Goal: Task Accomplishment & Management: Complete application form

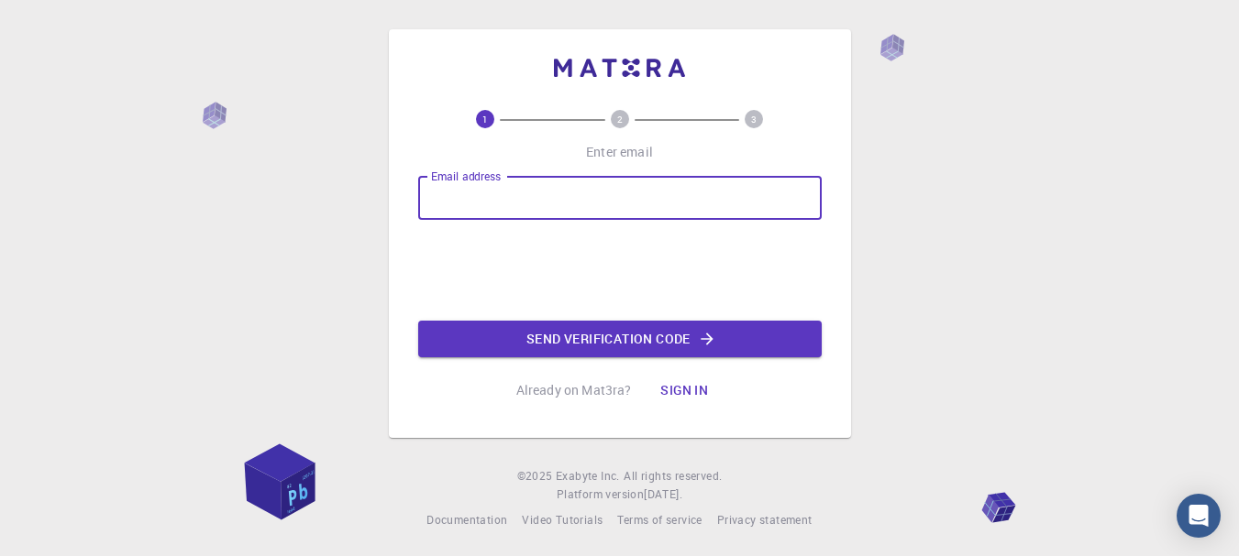
click at [550, 218] on input "Email address" at bounding box center [619, 198] width 403 height 44
click at [476, 219] on input "Email address" at bounding box center [619, 198] width 403 height 44
click at [514, 179] on input "Email address" at bounding box center [619, 198] width 403 height 44
type input "[EMAIL_ADDRESS][DOMAIN_NAME]"
click at [522, 337] on button "Send verification code" at bounding box center [619, 339] width 403 height 37
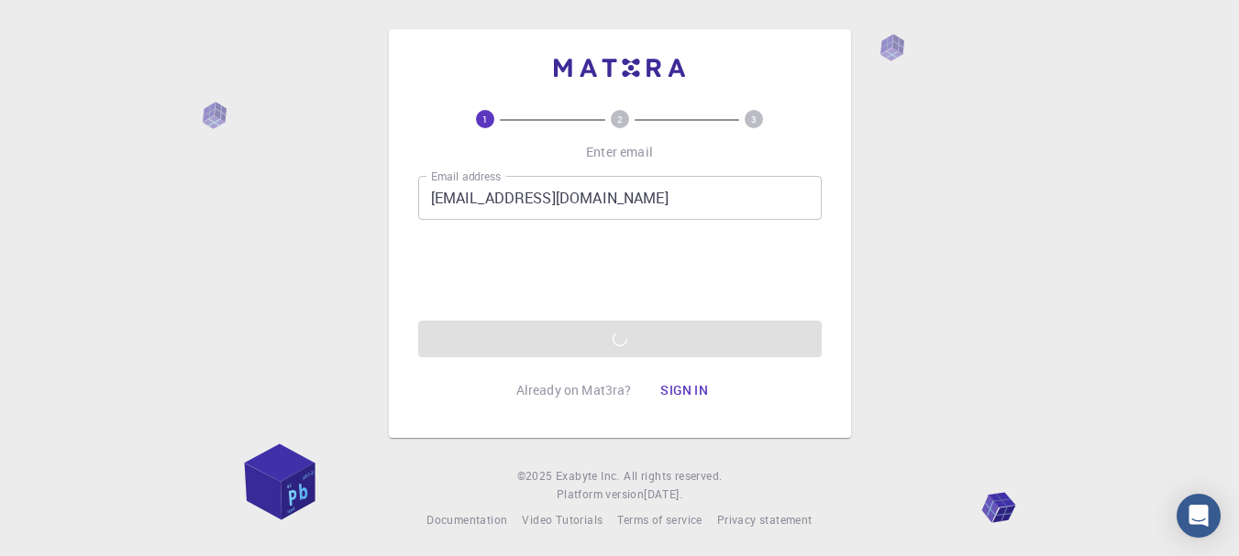
click at [611, 327] on div "Email address [EMAIL_ADDRESS][DOMAIN_NAME] Email address 0cAFcWeA5MlB46q7SHQ7mg…" at bounding box center [619, 267] width 403 height 182
